Goal: Check status

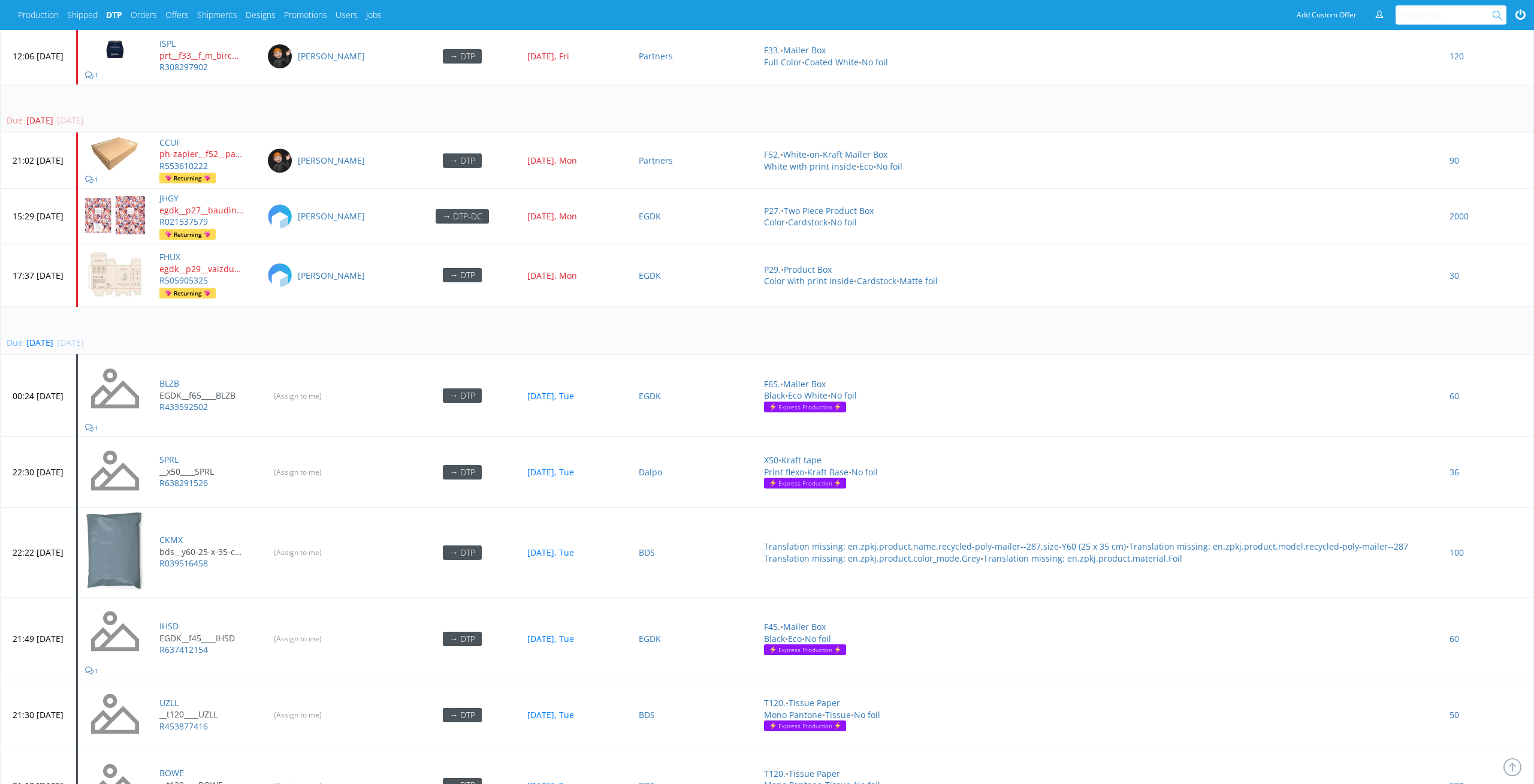
scroll to position [3402, 0]
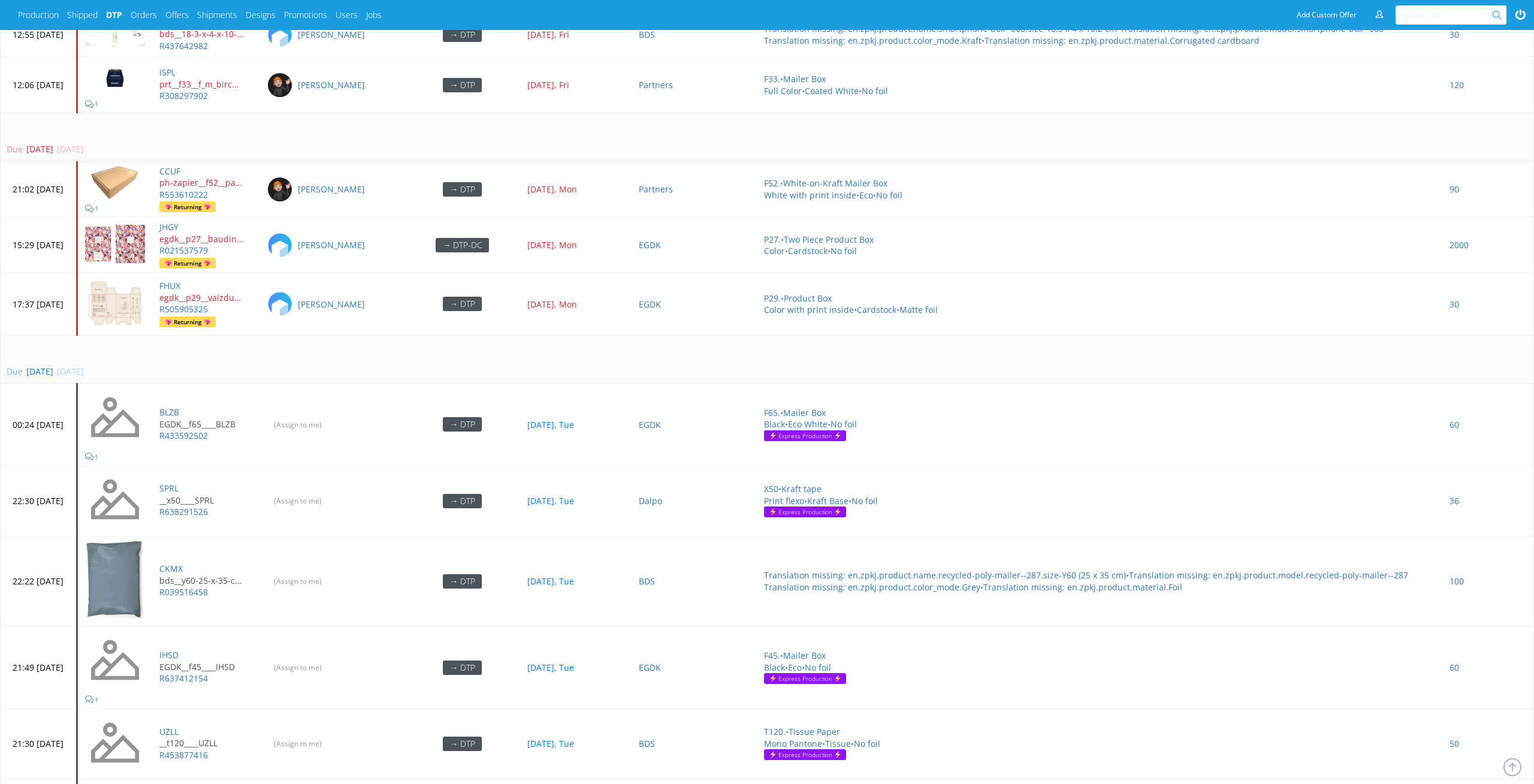
click at [559, 335] on td "Due [DATE] [DATE]" at bounding box center [767, 359] width 1533 height 48
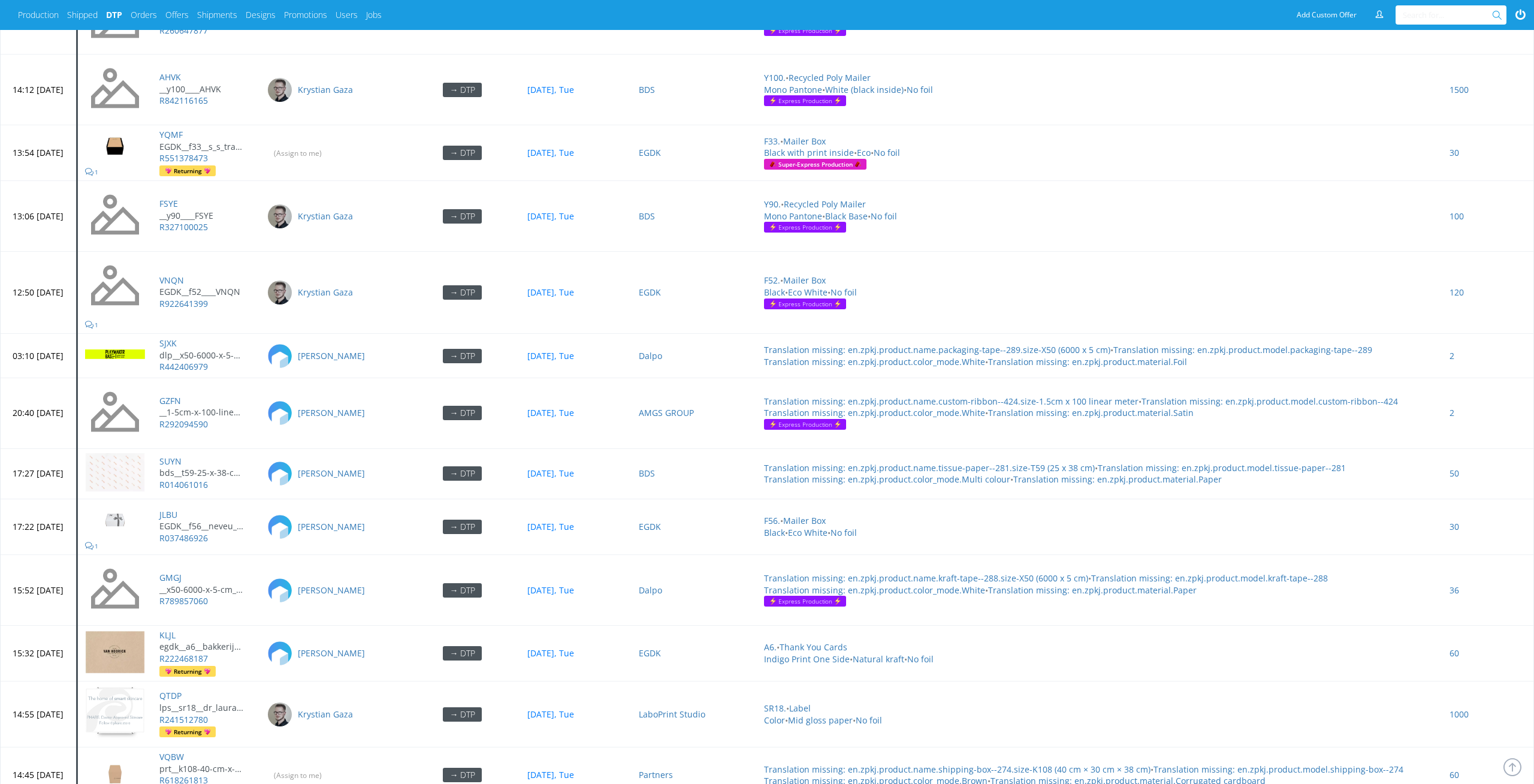
scroll to position [5145, 0]
